Goal: Navigation & Orientation: Find specific page/section

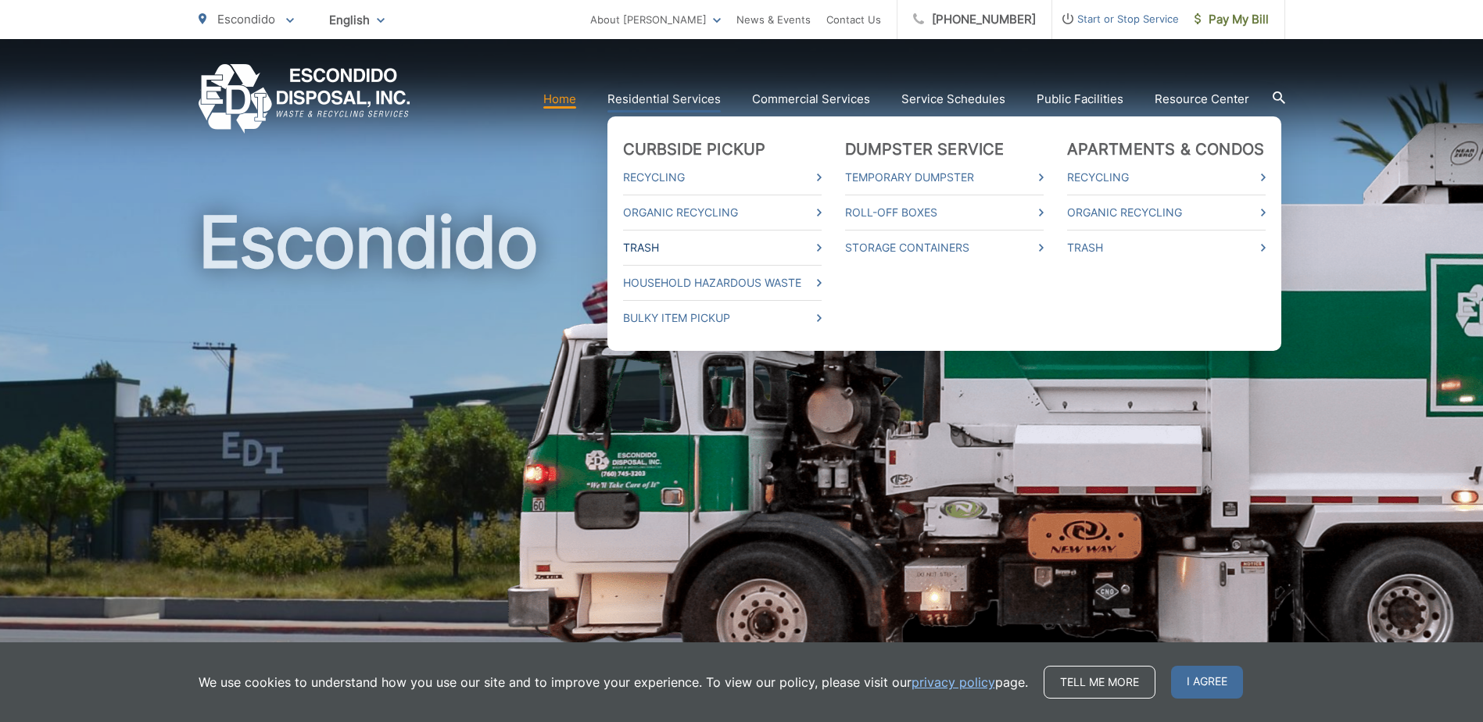
click at [707, 245] on link "Trash" at bounding box center [722, 247] width 199 height 19
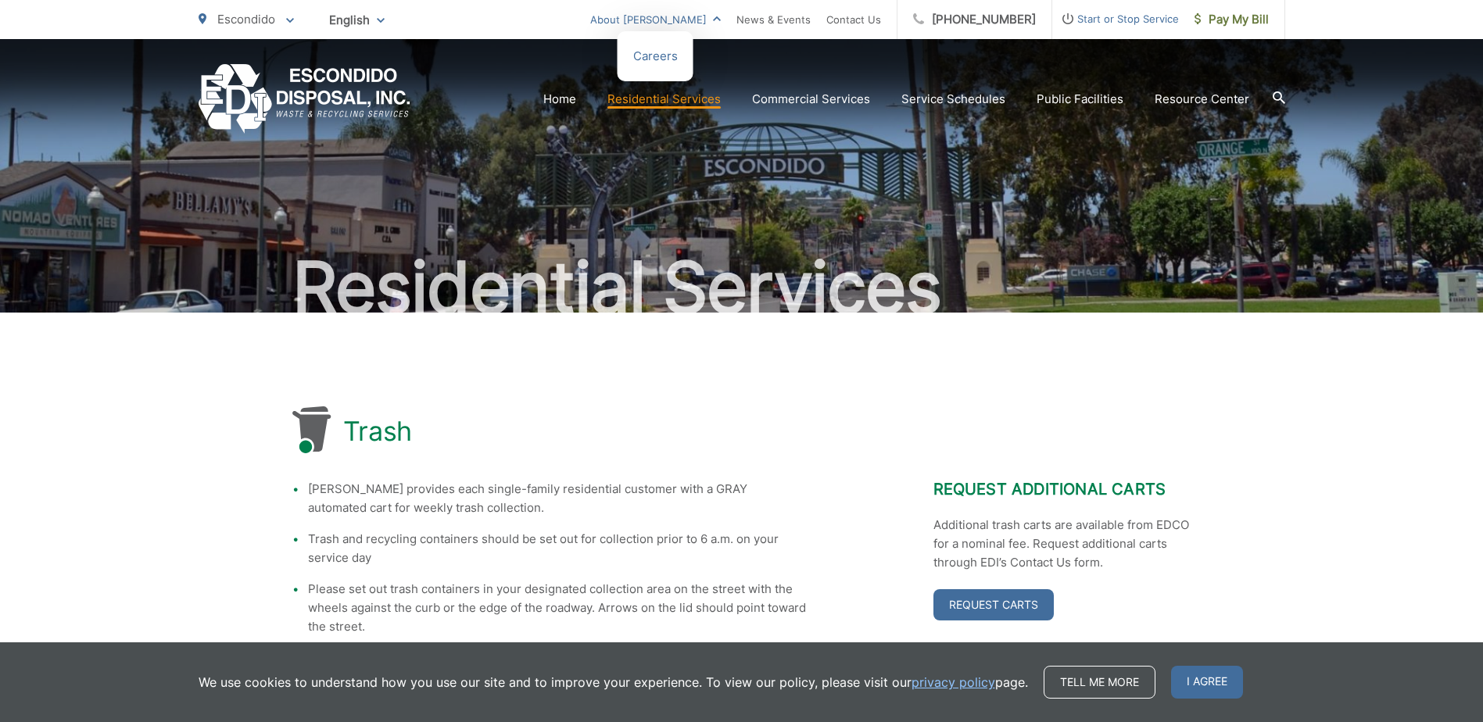
click at [721, 21] on link "About [PERSON_NAME]" at bounding box center [655, 19] width 131 height 19
click at [957, 105] on link "Service Schedules" at bounding box center [953, 99] width 104 height 19
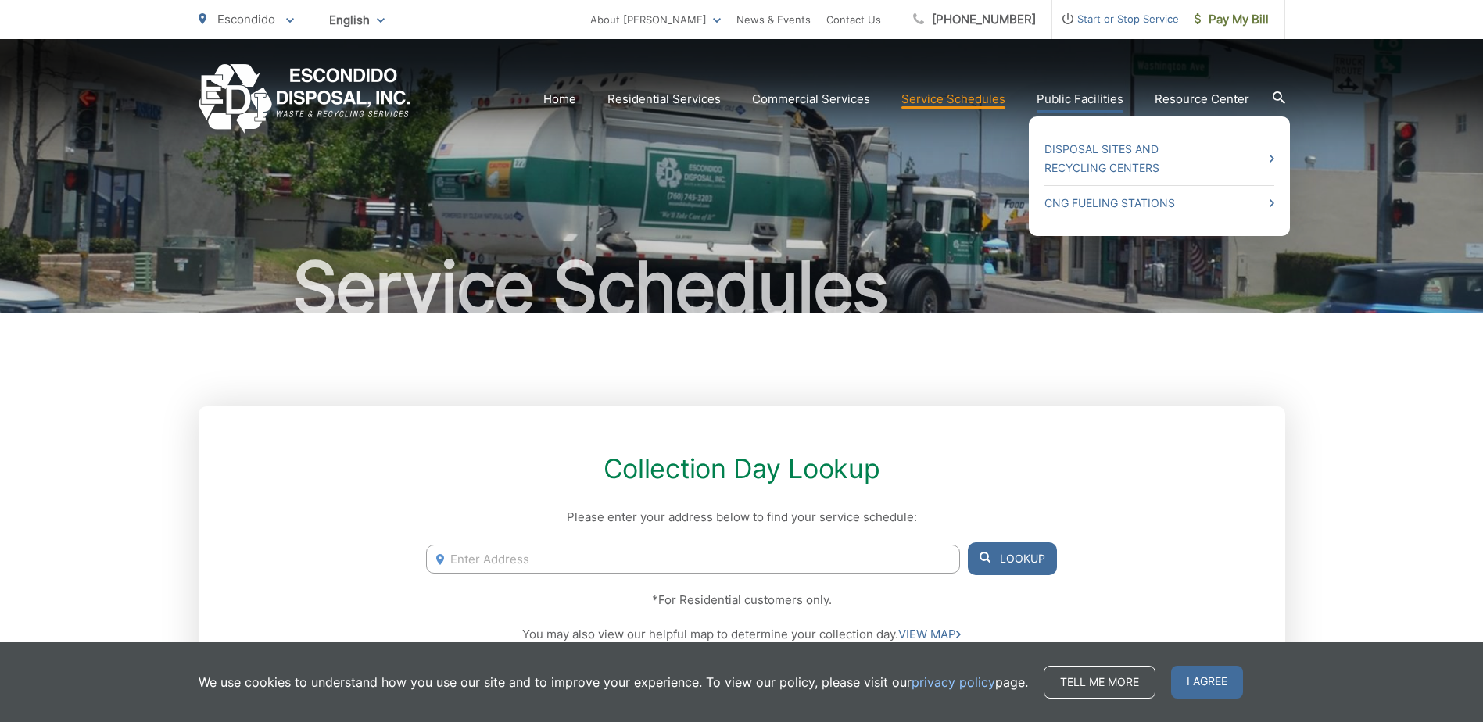
click at [1084, 94] on link "Public Facilities" at bounding box center [1079, 99] width 87 height 19
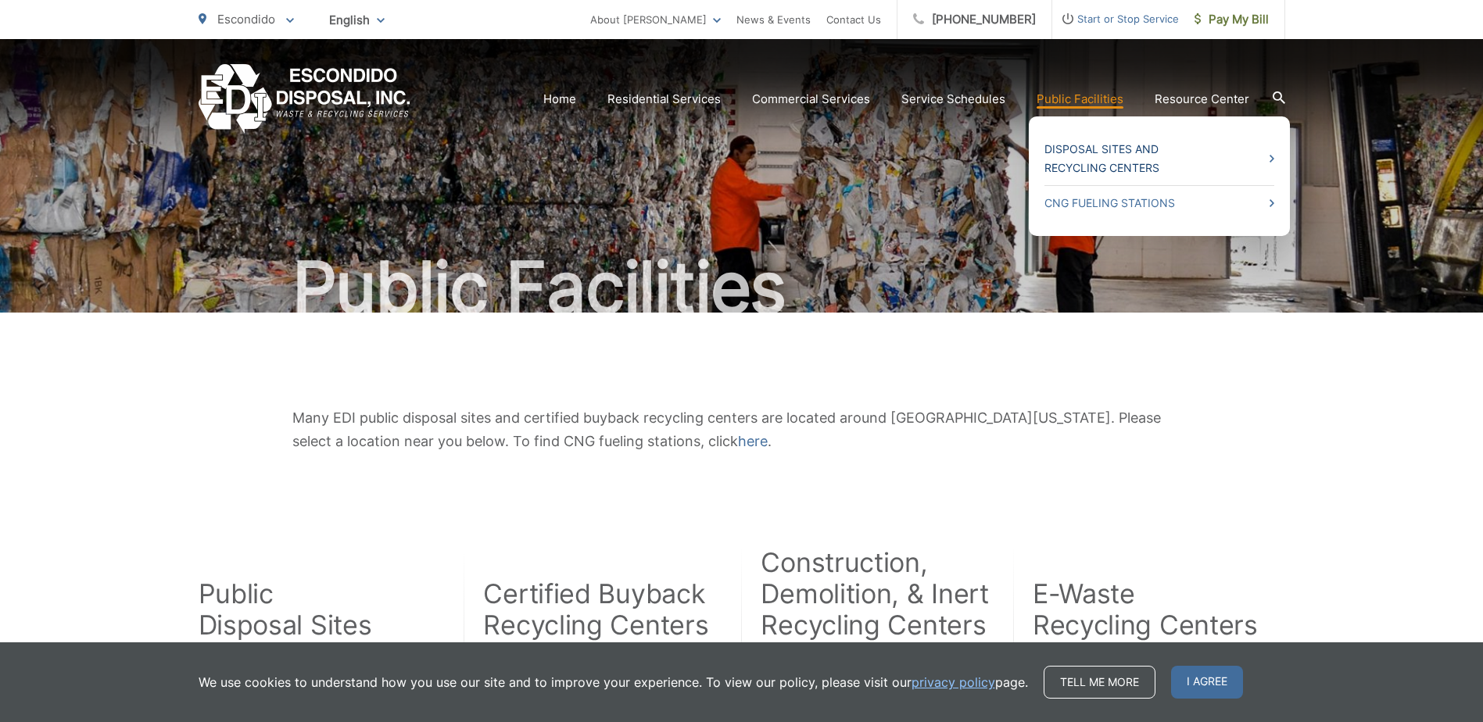
click at [1100, 156] on link "Disposal Sites and Recycling Centers" at bounding box center [1159, 159] width 230 height 38
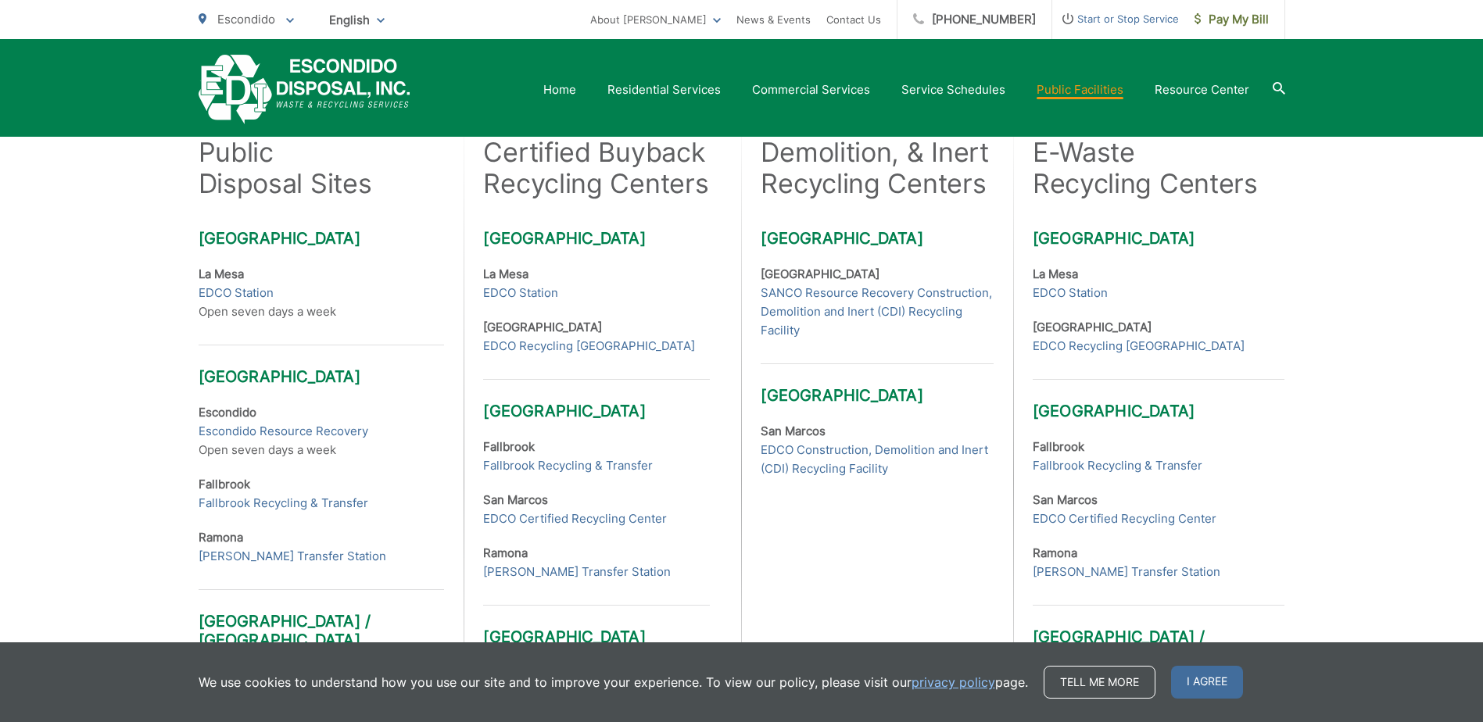
scroll to position [469, 0]
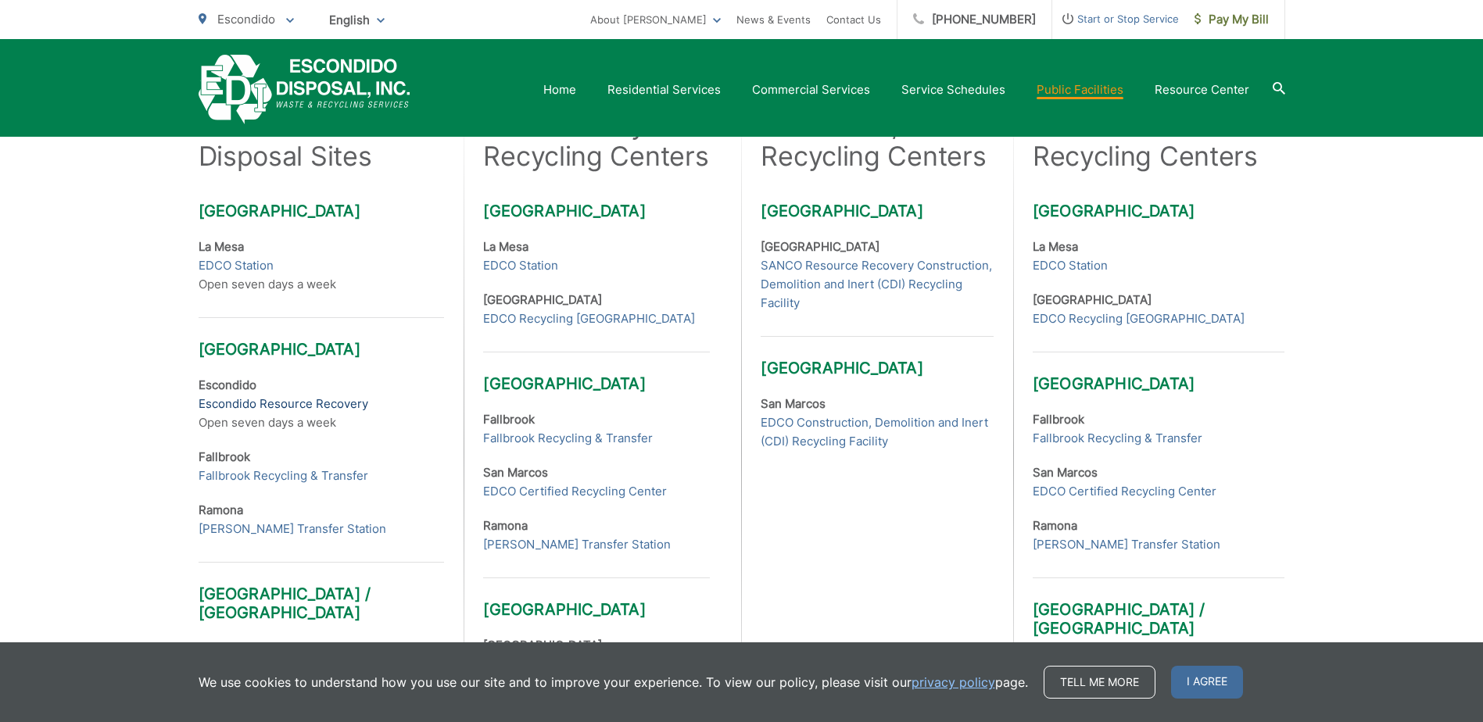
click at [278, 407] on link "Escondido Resource Recovery" at bounding box center [284, 404] width 170 height 19
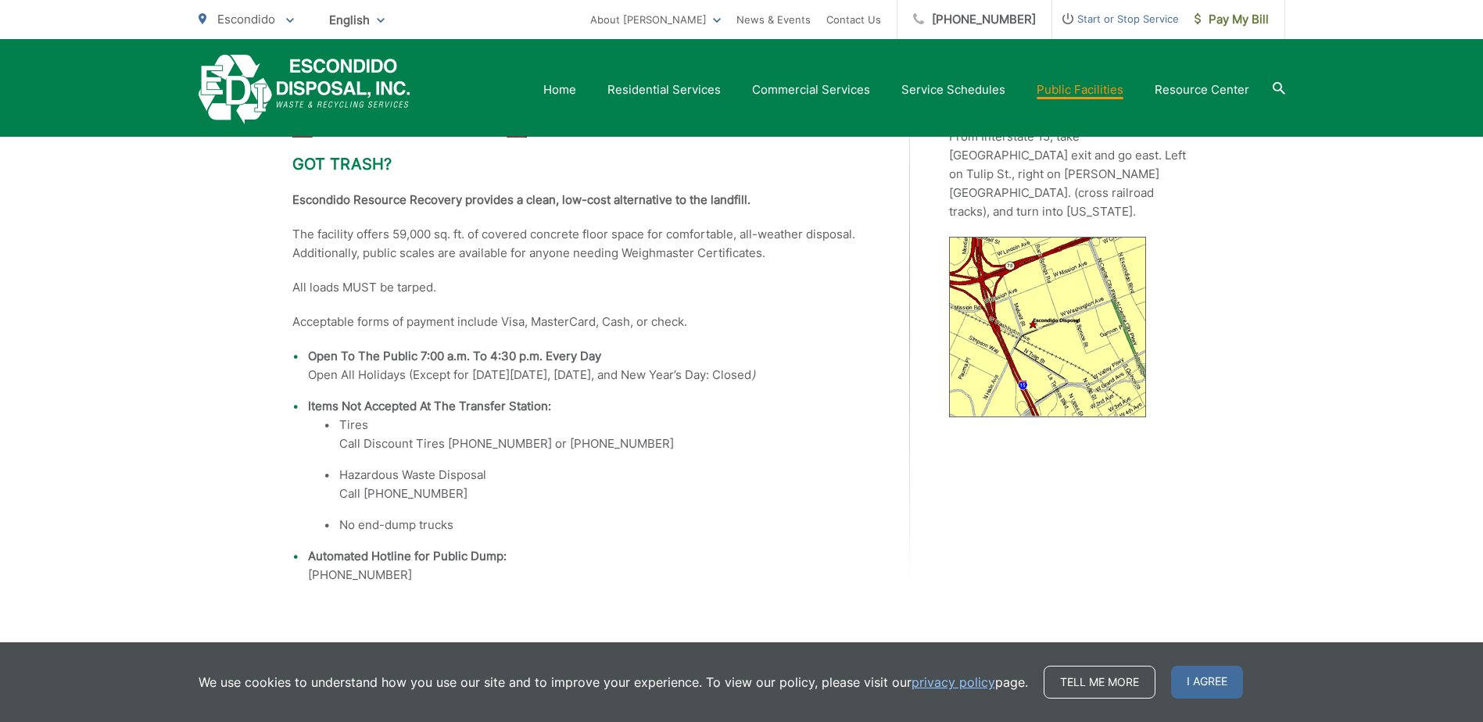
scroll to position [469, 0]
